Goal: Task Accomplishment & Management: Use online tool/utility

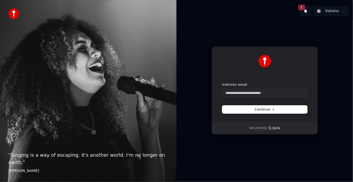
click at [267, 110] on span "Continua" at bounding box center [264, 109] width 20 height 5
click at [221, 121] on div "Continua con Google oppure Indirizzo email Continua" at bounding box center [264, 83] width 106 height 75
click at [243, 93] on input "Indirizzo email" at bounding box center [264, 93] width 85 height 8
click at [306, 11] on button "1" at bounding box center [305, 11] width 11 height 10
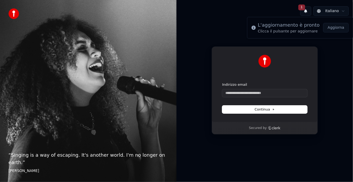
click at [331, 77] on div "Continua con Google oppure Indirizzo email Continua Secured by" at bounding box center [264, 90] width 176 height 141
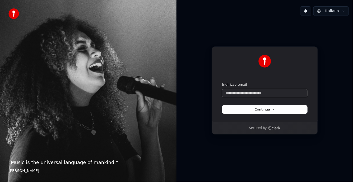
click at [229, 92] on input "Indirizzo email" at bounding box center [264, 93] width 85 height 8
click at [280, 111] on button "Continua" at bounding box center [264, 110] width 85 height 8
type input "**********"
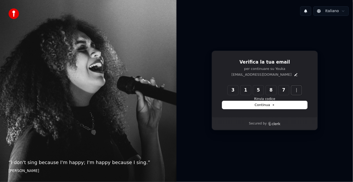
type input "******"
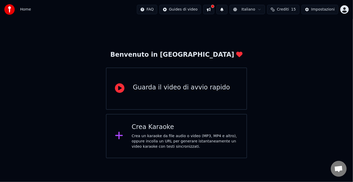
click at [174, 89] on div "Guarda il video di avvio rapido" at bounding box center [181, 87] width 97 height 8
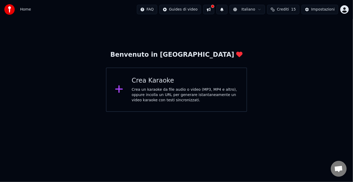
click at [164, 95] on div "Crea un karaoke da file audio o video (MP3, MP4 e altro), oppure incolla un URL…" at bounding box center [184, 95] width 106 height 16
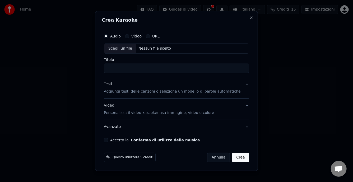
click at [130, 46] on div "Scegli un file" at bounding box center [120, 49] width 32 height 10
click at [126, 48] on div "Scegli un file" at bounding box center [120, 49] width 32 height 10
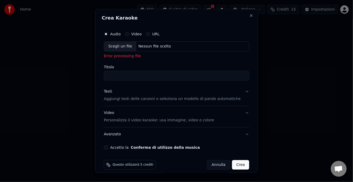
click at [237, 91] on button "Testi Aggiungi testi delle canzoni o seleziona un modello di parole automatiche" at bounding box center [176, 95] width 145 height 21
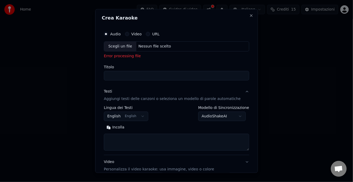
click at [141, 115] on button "English English" at bounding box center [126, 117] width 44 height 10
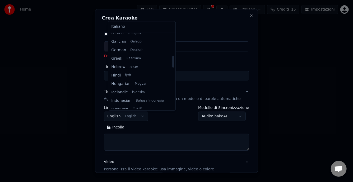
scroll to position [121, 0]
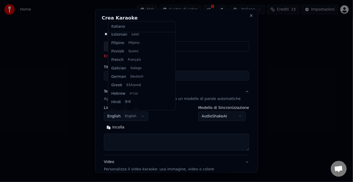
click at [165, 112] on body "**********" at bounding box center [176, 56] width 353 height 112
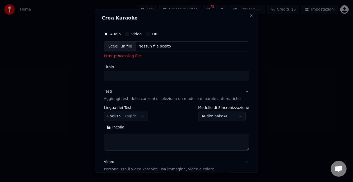
click at [231, 112] on body "**********" at bounding box center [176, 56] width 353 height 112
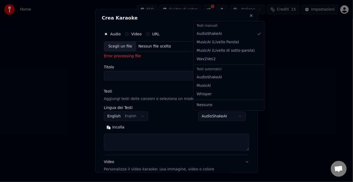
click at [231, 112] on body "**********" at bounding box center [176, 56] width 353 height 112
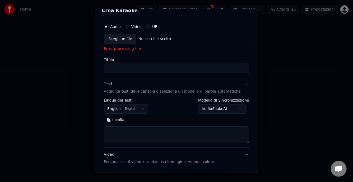
scroll to position [0, 0]
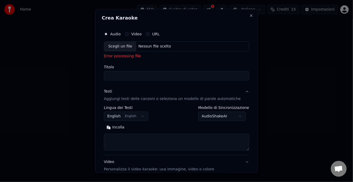
click at [122, 46] on div "Scegli un file" at bounding box center [120, 47] width 32 height 10
type input "**********"
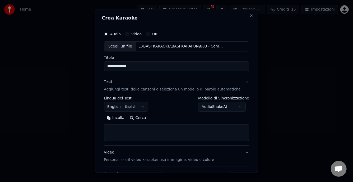
scroll to position [45, 0]
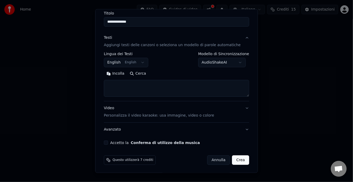
click at [235, 160] on button "Crea" at bounding box center [240, 160] width 17 height 10
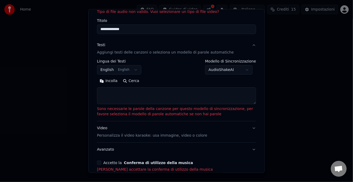
scroll to position [52, 0]
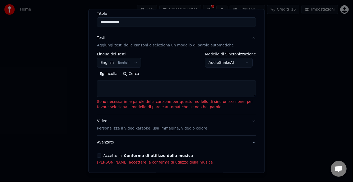
click at [153, 86] on textarea at bounding box center [176, 88] width 159 height 17
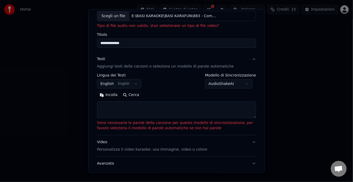
scroll to position [0, 0]
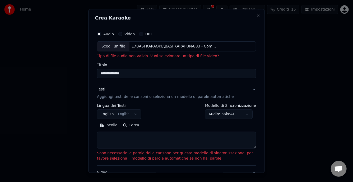
click at [123, 34] on div "Video" at bounding box center [126, 34] width 17 height 4
click at [120, 34] on button "Video" at bounding box center [120, 34] width 4 height 4
click at [116, 46] on div "Scegli un file" at bounding box center [113, 47] width 32 height 10
type input "**********"
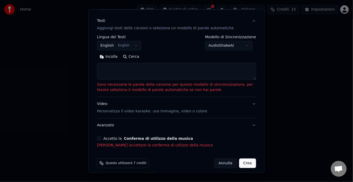
scroll to position [72, 0]
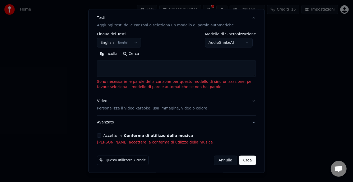
click at [245, 159] on button "Crea" at bounding box center [247, 160] width 17 height 10
click at [107, 134] on label "Accetto la Conferma di utilizzo della musica" at bounding box center [147, 136] width 89 height 4
click at [101, 134] on button "Accetto la Conferma di utilizzo della musica" at bounding box center [99, 135] width 4 height 4
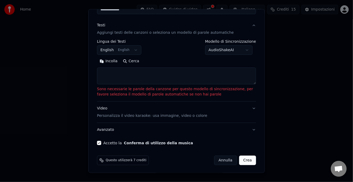
click at [114, 60] on button "Incolla" at bounding box center [108, 61] width 23 height 8
click at [135, 59] on button "Cerca" at bounding box center [131, 61] width 22 height 8
type textarea "**********"
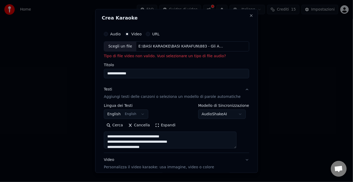
scroll to position [52, 0]
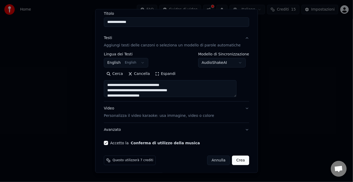
click at [232, 160] on button "Crea" at bounding box center [240, 160] width 17 height 10
select select "**"
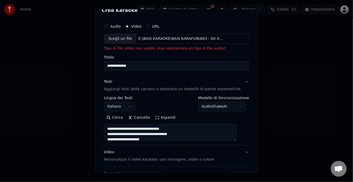
scroll to position [0, 0]
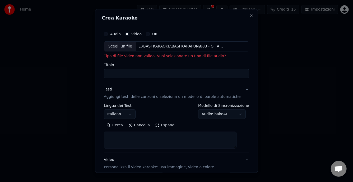
select select
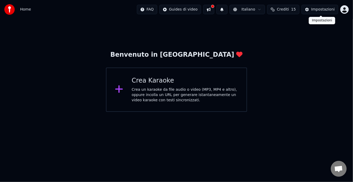
click at [314, 10] on div "Impostazioni" at bounding box center [322, 9] width 23 height 5
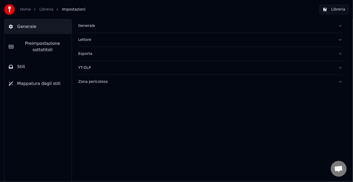
click at [85, 41] on div "Lettore" at bounding box center [206, 39] width 256 height 5
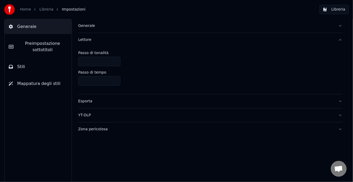
click at [29, 66] on button "Stili" at bounding box center [37, 66] width 67 height 15
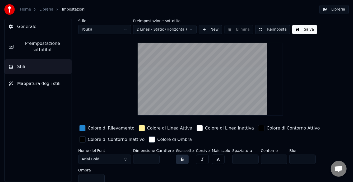
click at [29, 27] on span "Generale" at bounding box center [26, 26] width 19 height 6
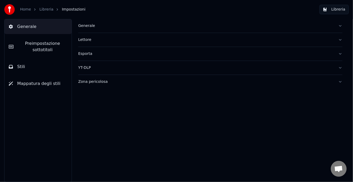
click at [341, 80] on button "Zona pericolosa" at bounding box center [210, 82] width 264 height 14
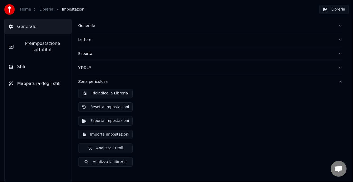
click at [341, 80] on button "Zona pericolosa" at bounding box center [210, 82] width 264 height 14
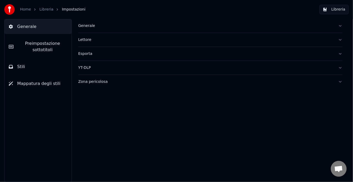
click at [176, 40] on div "Lettore" at bounding box center [206, 39] width 256 height 5
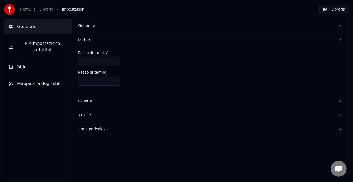
click at [176, 40] on div "Lettore" at bounding box center [206, 39] width 256 height 5
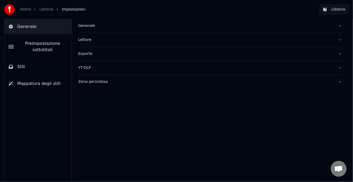
click at [40, 50] on span "Preimpostazione sottotitoli" at bounding box center [43, 46] width 50 height 13
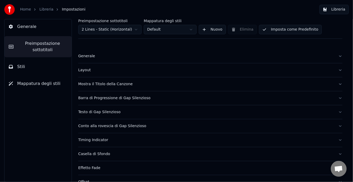
click at [15, 68] on button "Stili" at bounding box center [37, 66] width 67 height 15
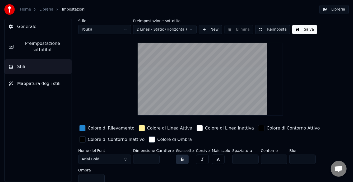
scroll to position [3, 0]
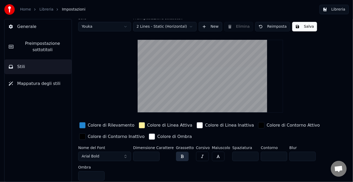
click at [122, 155] on button "Arial Bold" at bounding box center [104, 157] width 53 height 10
click at [125, 156] on button "Arial Bold" at bounding box center [104, 157] width 53 height 10
click at [95, 154] on span "Arial Bold" at bounding box center [91, 156] width 18 height 5
click at [104, 156] on button "Arial Italic" at bounding box center [104, 157] width 53 height 10
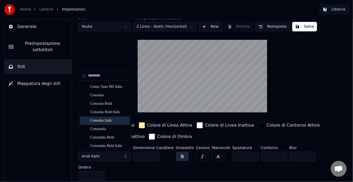
scroll to position [739, 0]
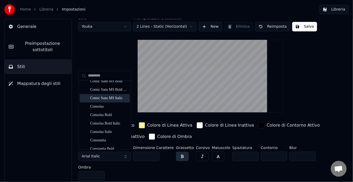
click at [100, 99] on div "Comic Sans MS Italic" at bounding box center [108, 98] width 37 height 5
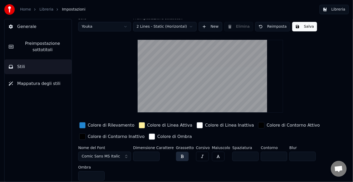
click at [338, 11] on button "Libreria" at bounding box center [333, 10] width 29 height 10
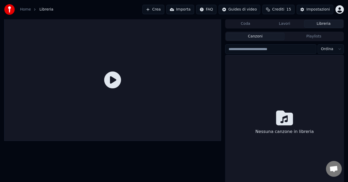
click at [183, 9] on button "Importa" at bounding box center [181, 10] width 28 height 10
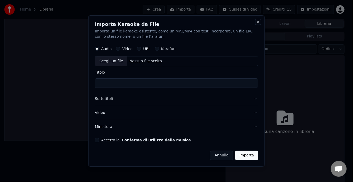
click at [256, 22] on button "Close" at bounding box center [258, 22] width 4 height 4
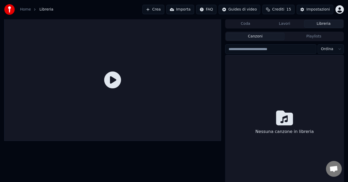
click at [257, 35] on button "Canzoni" at bounding box center [255, 37] width 59 height 8
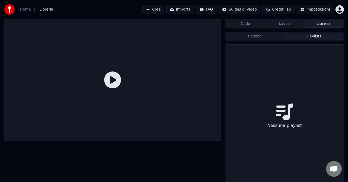
click at [305, 34] on button "Playlists" at bounding box center [314, 37] width 59 height 8
click at [318, 10] on div "Impostazioni" at bounding box center [318, 9] width 23 height 5
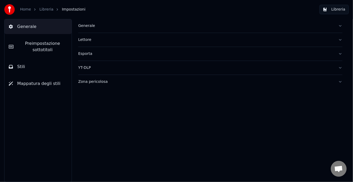
click at [145, 110] on div "Generale [PERSON_NAME] YT-DLP Zona pericolosa" at bounding box center [210, 100] width 285 height 163
